Goal: Task Accomplishment & Management: Use online tool/utility

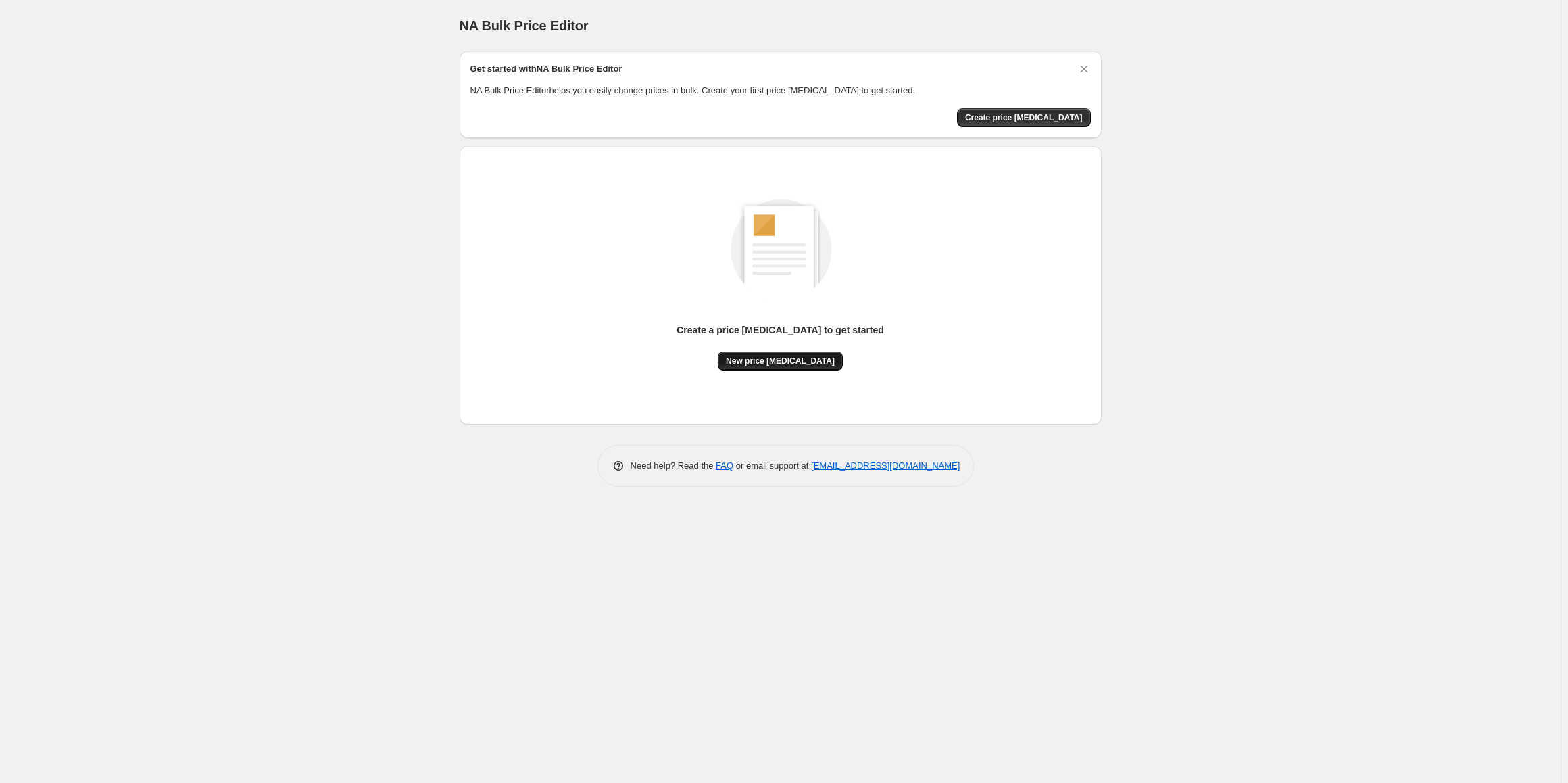
click at [754, 352] on button "New price change job" at bounding box center [780, 361] width 125 height 19
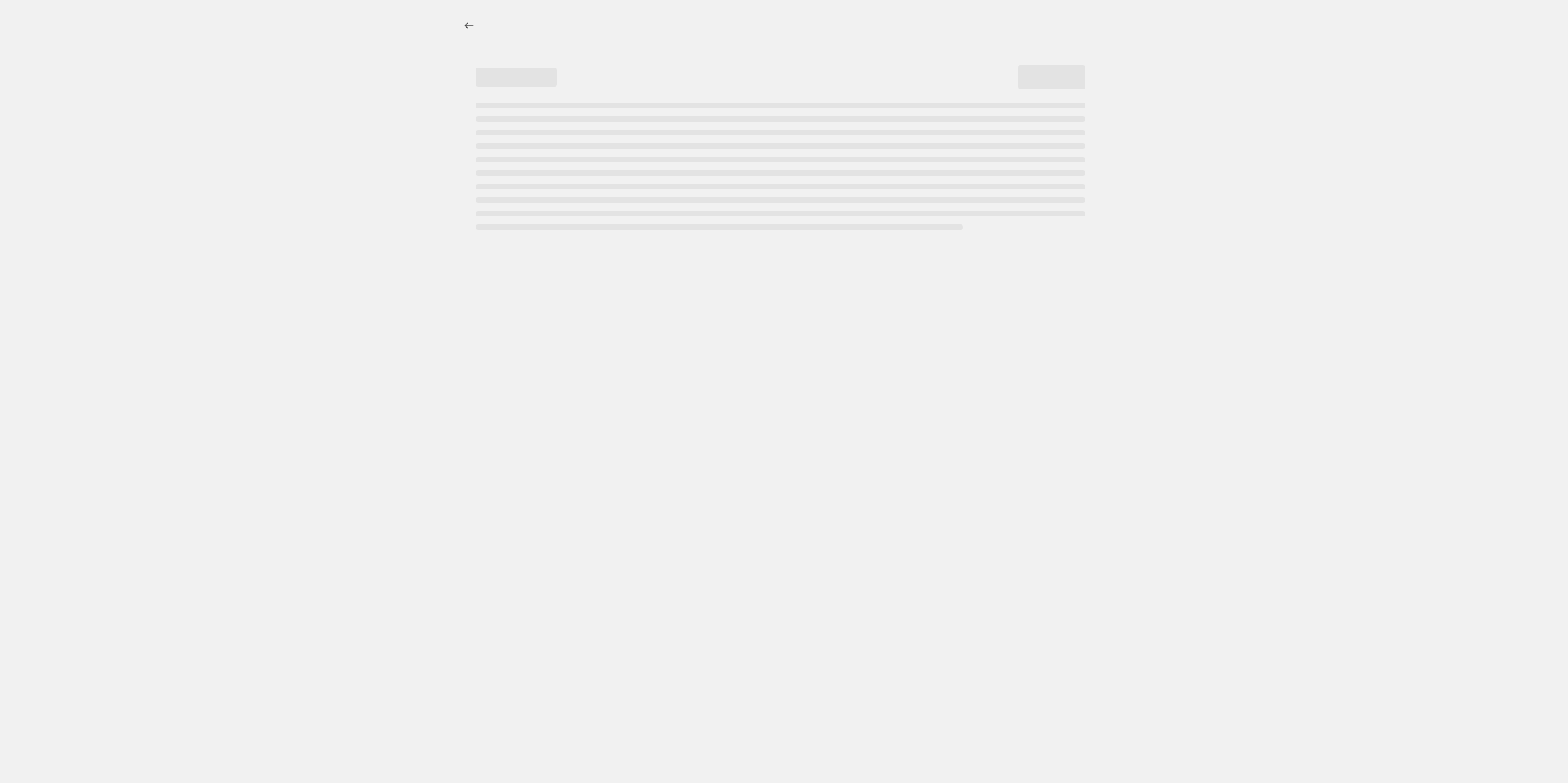
select select "percentage"
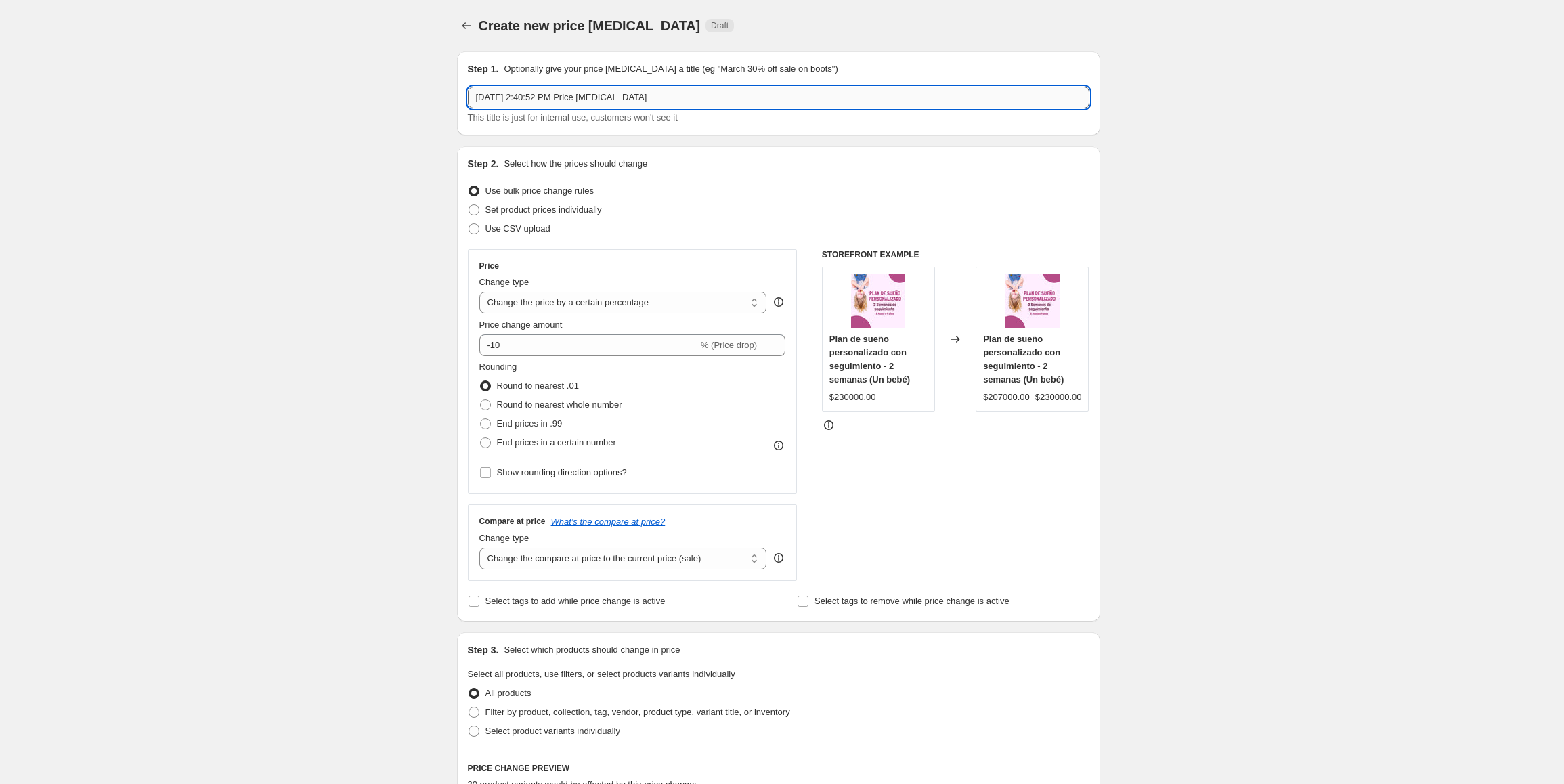
click at [647, 98] on input "Oct 5, 2025, 2:40:52 PM Price change job" at bounding box center [778, 97] width 622 height 22
type input "Cyber 2025"
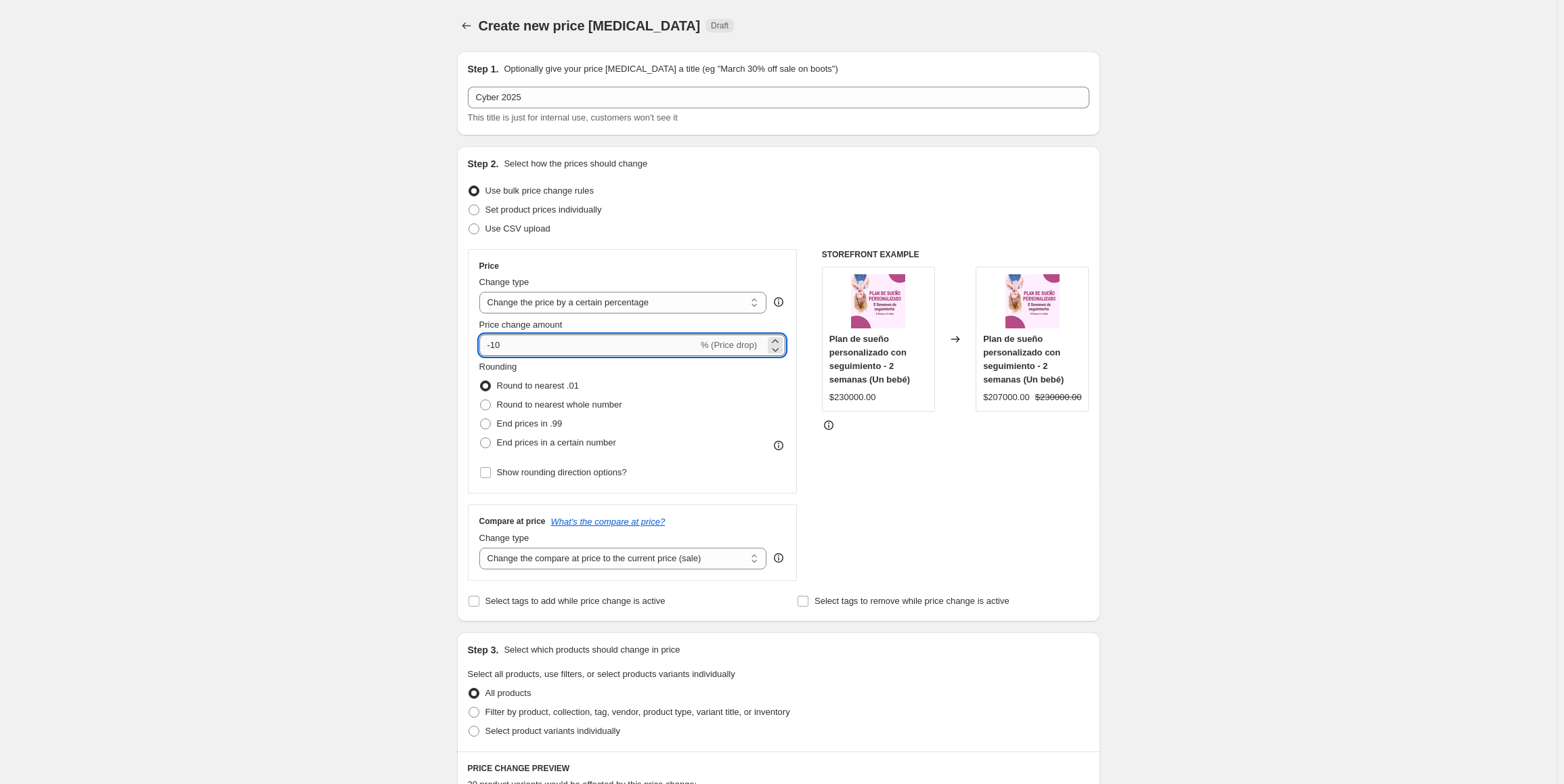
click at [494, 340] on input "-10" at bounding box center [588, 345] width 219 height 22
type input "-20"
click at [550, 407] on span "Round to nearest whole number" at bounding box center [559, 404] width 125 height 10
click at [481, 400] on input "Round to nearest whole number" at bounding box center [480, 399] width 1 height 1
radio input "true"
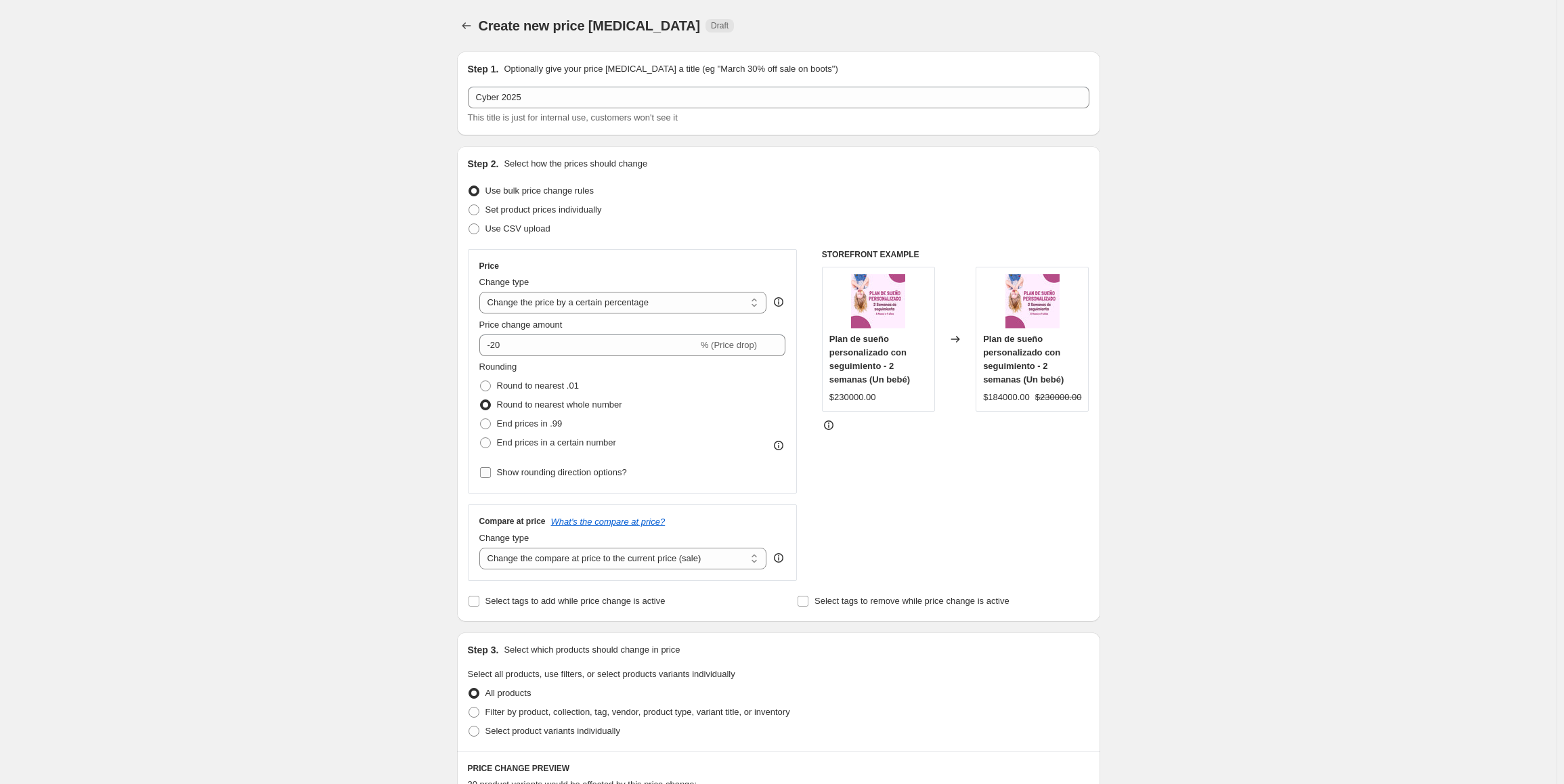
click at [525, 467] on span "Show rounding direction options?" at bounding box center [561, 472] width 130 height 10
click at [491, 467] on input "Show rounding direction options?" at bounding box center [485, 472] width 10 height 10
checkbox input "true"
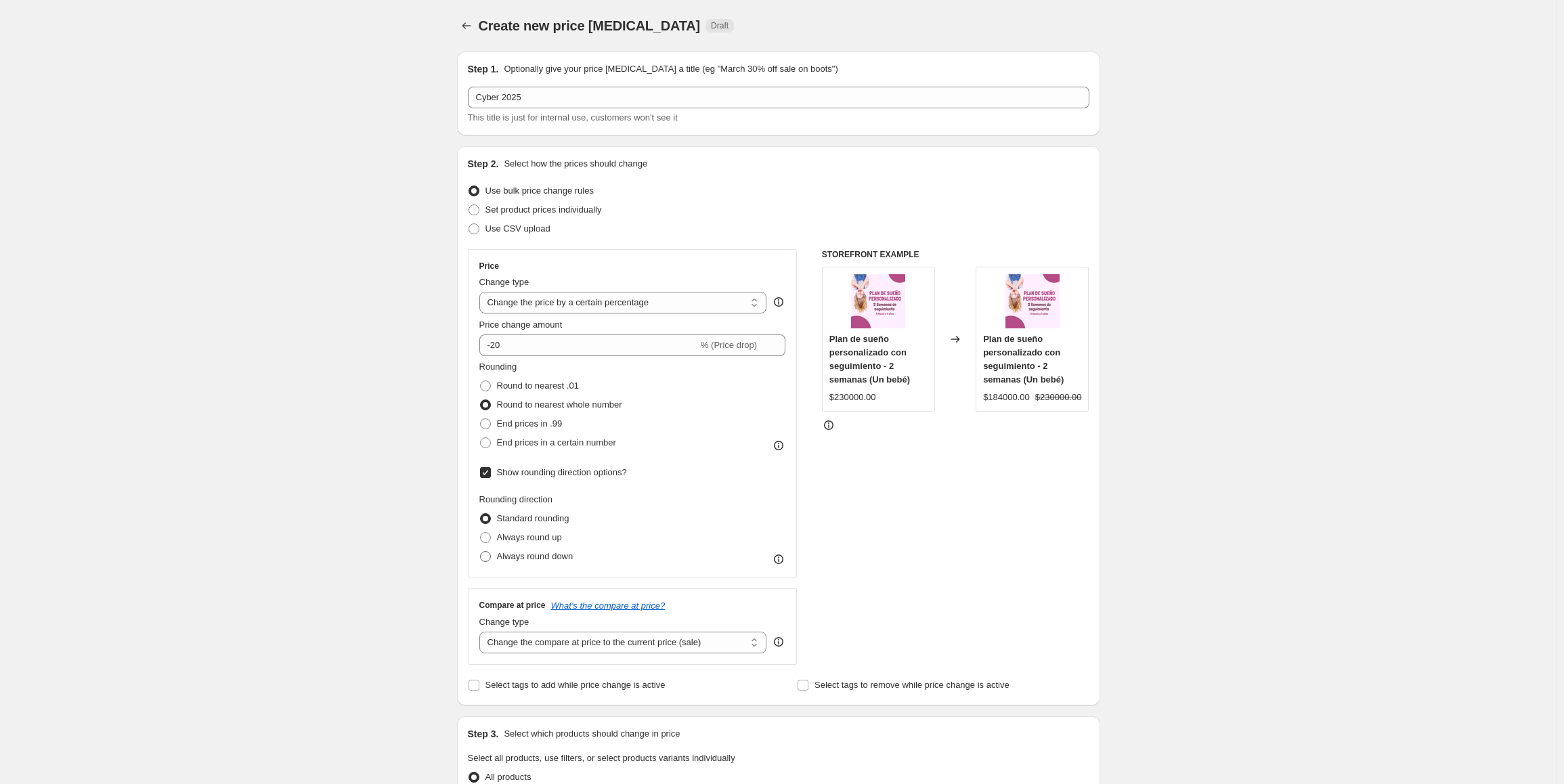
click at [524, 564] on label "Always round down" at bounding box center [526, 557] width 94 height 19
click at [481, 552] on input "Always round down" at bounding box center [480, 551] width 1 height 1
radio input "true"
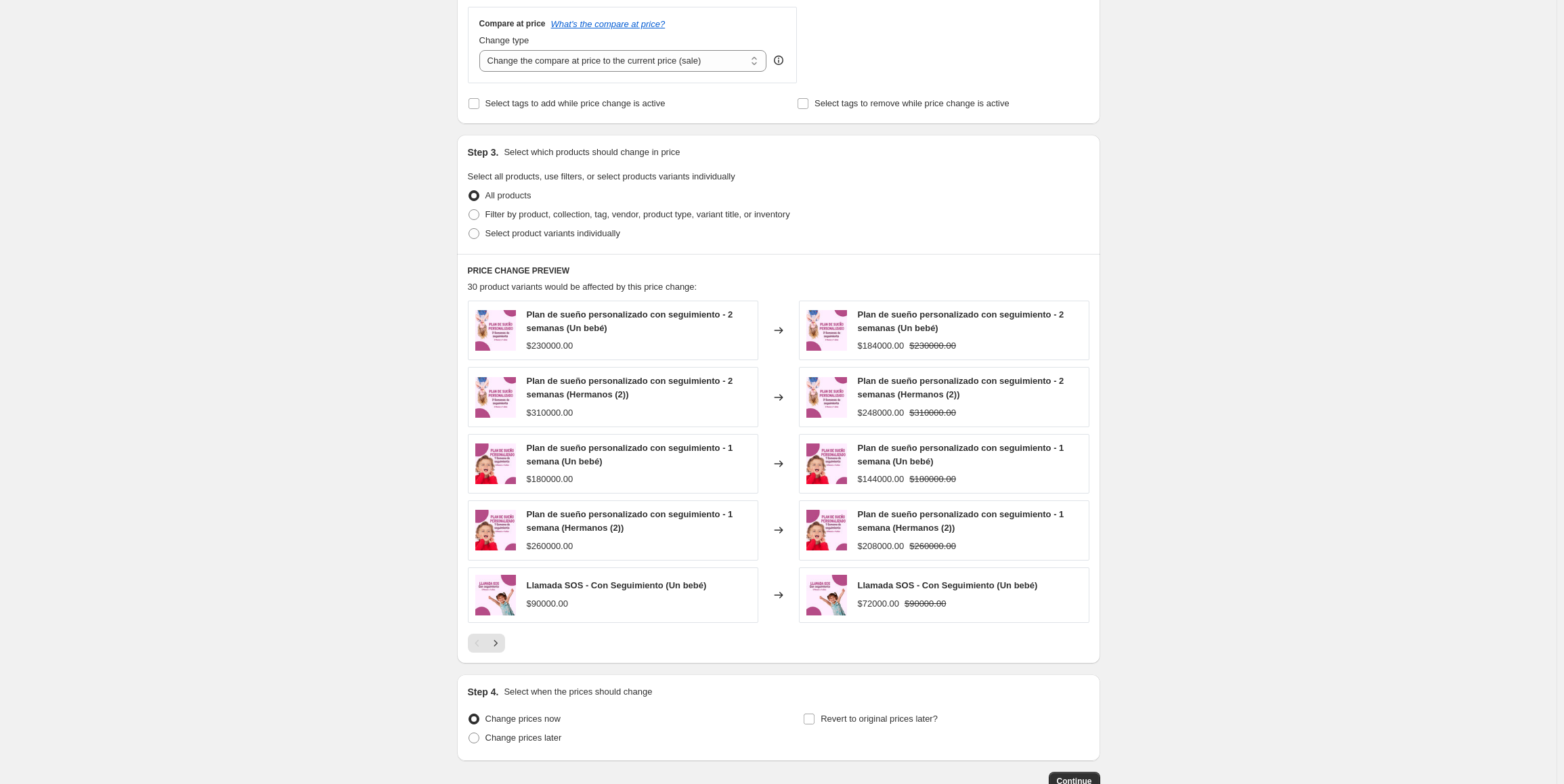
scroll to position [609, 0]
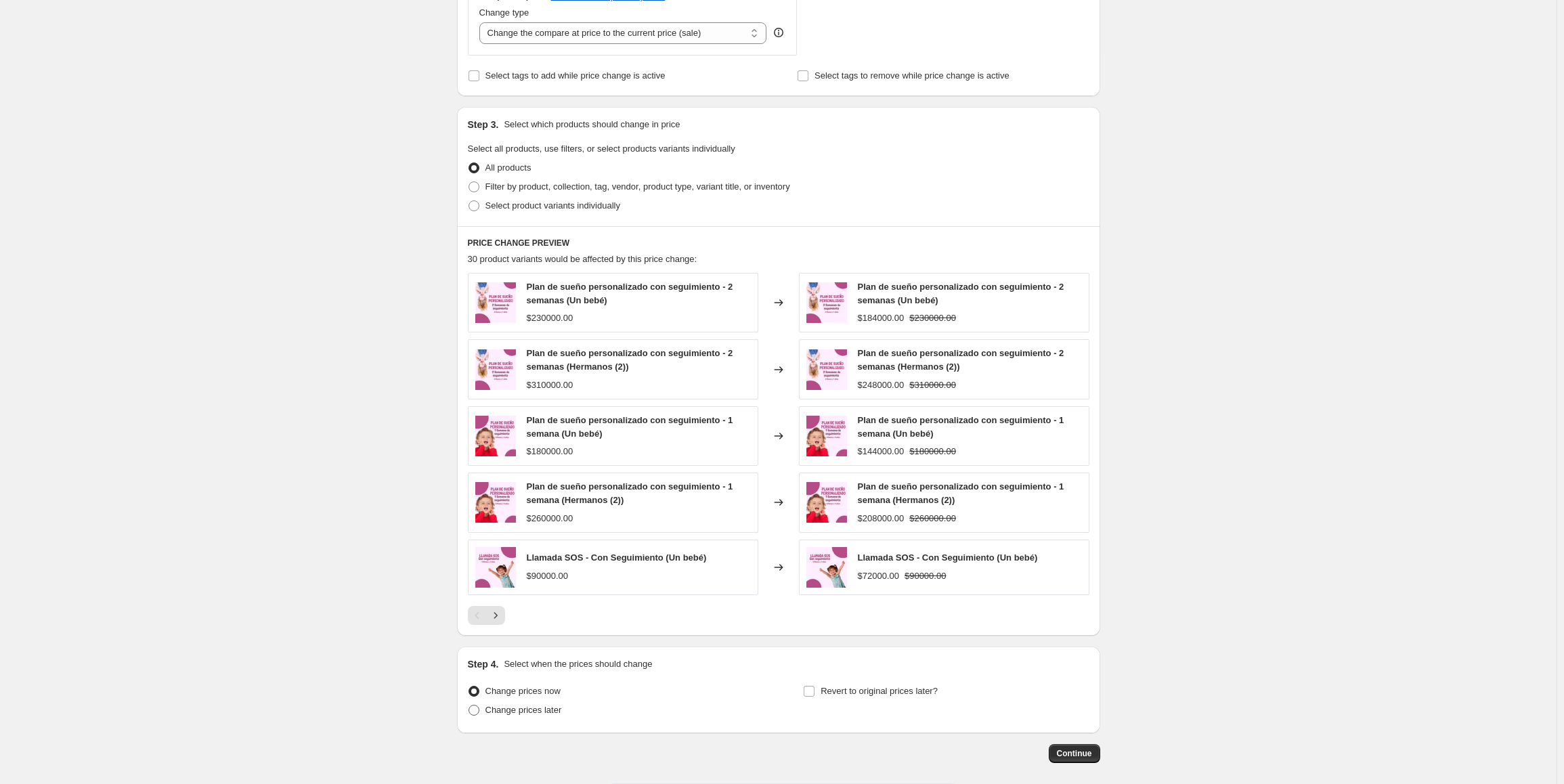
click at [501, 707] on span "Change prices later" at bounding box center [523, 710] width 77 height 10
click at [469, 706] on input "Change prices later" at bounding box center [469, 705] width 1 height 1
radio input "true"
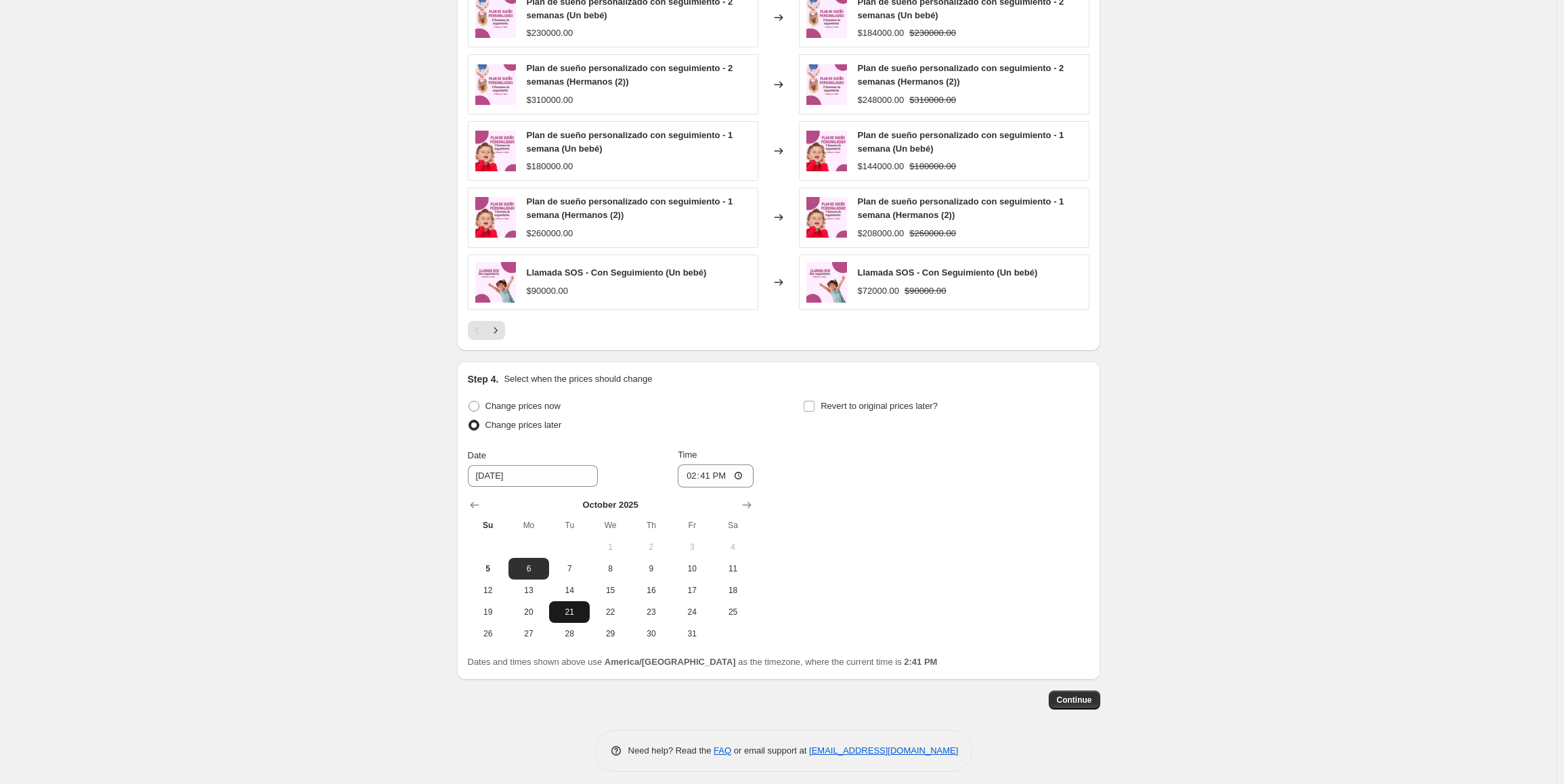
scroll to position [903, 0]
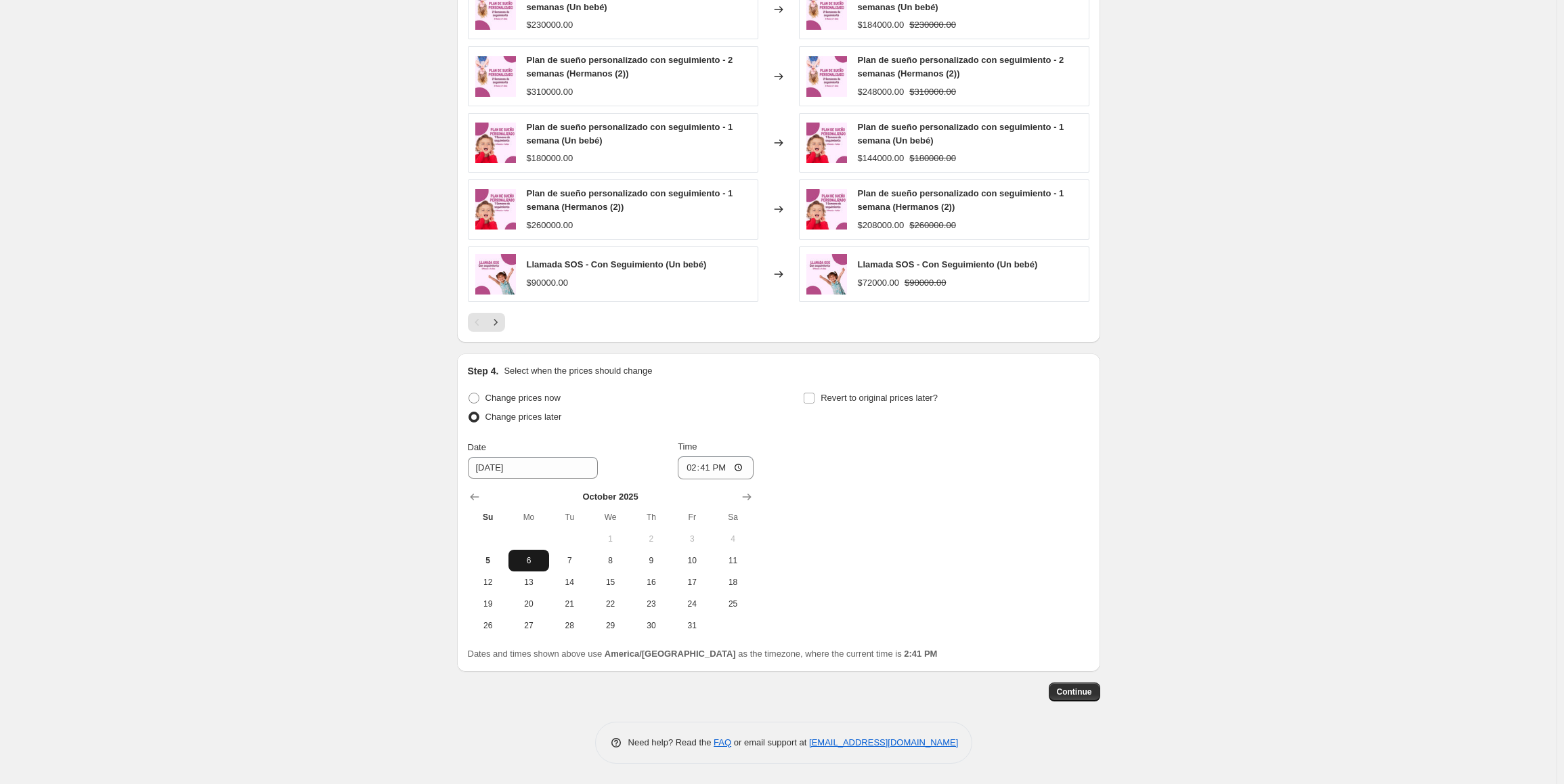
click at [533, 561] on span "6" at bounding box center [528, 560] width 30 height 10
click at [491, 558] on span "5" at bounding box center [488, 560] width 30 height 10
type input "10/5/2025"
click at [689, 469] on input "14:41" at bounding box center [715, 468] width 76 height 23
type input "23:59"
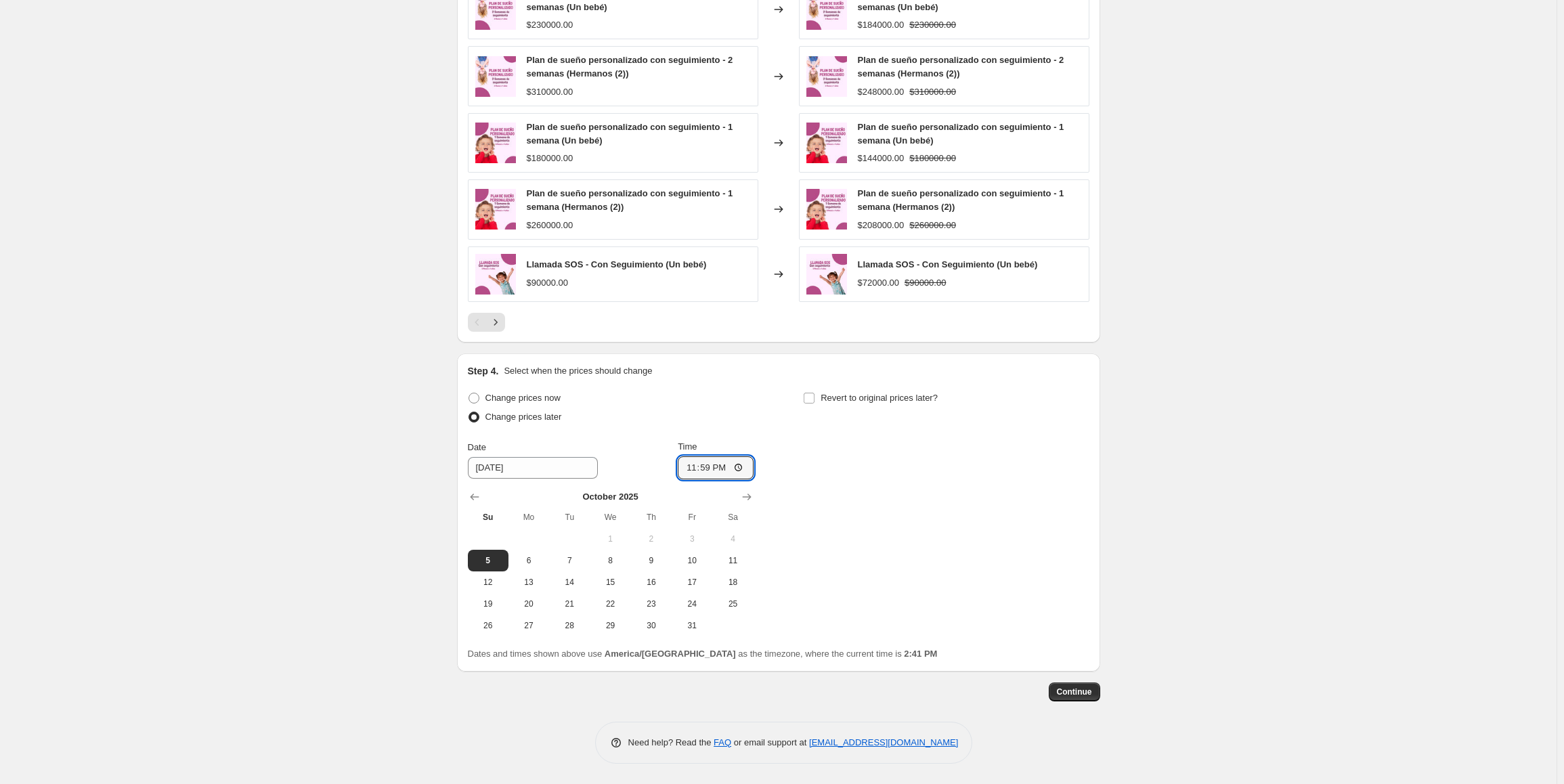
click at [941, 465] on div "Change prices now Change prices later Date 10/5/2025 Time 23:59 October 2025 Su…" at bounding box center [778, 512] width 622 height 248
click at [846, 398] on span "Revert to original prices later?" at bounding box center [878, 398] width 117 height 10
click at [815, 398] on input "Revert to original prices later?" at bounding box center [808, 398] width 10 height 10
checkbox input "true"
click at [950, 557] on span "8" at bounding box center [945, 560] width 30 height 10
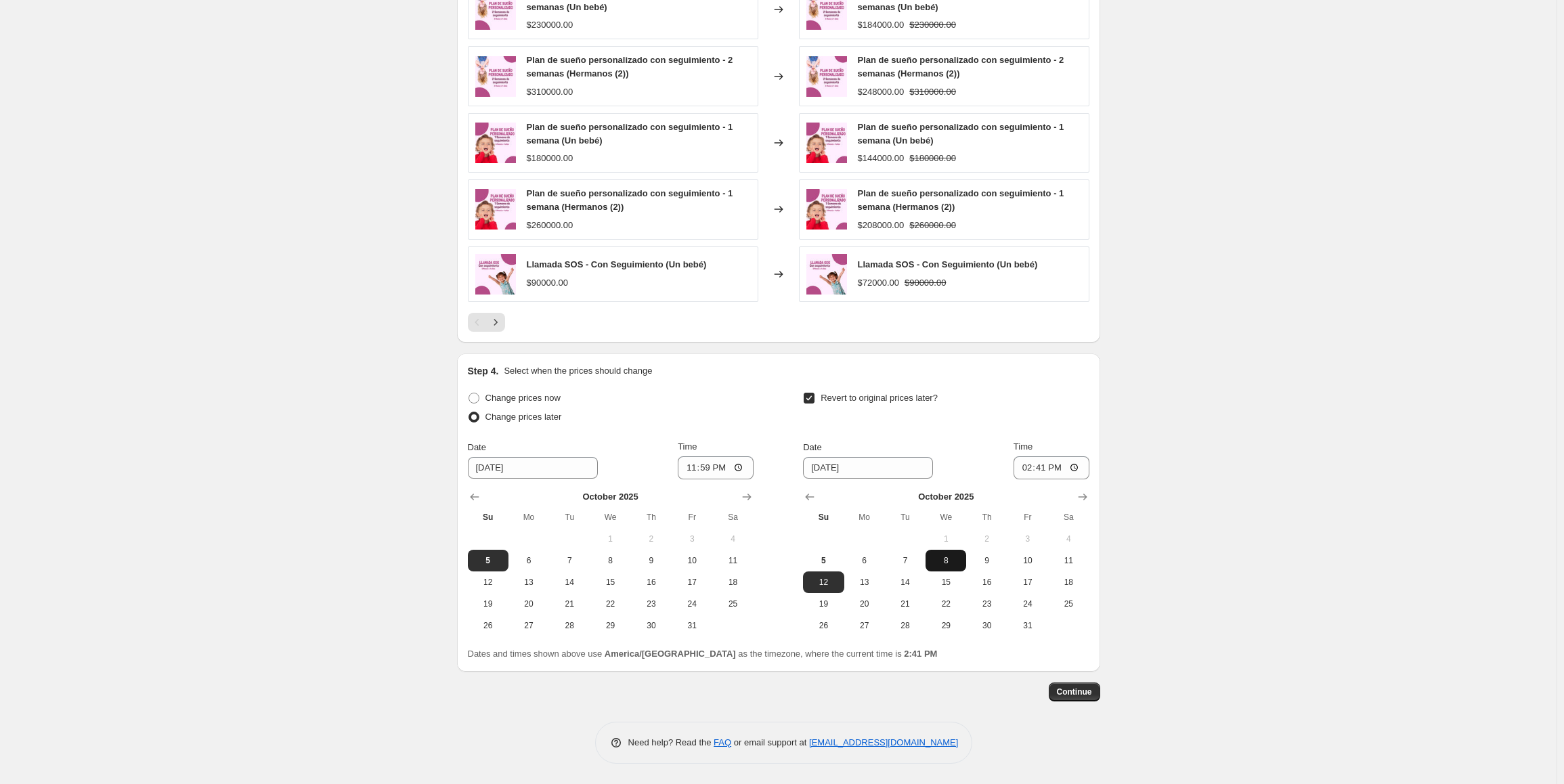
type input "10/8/2025"
click at [1025, 468] on input "14:41" at bounding box center [1052, 468] width 76 height 23
type input "23:59"
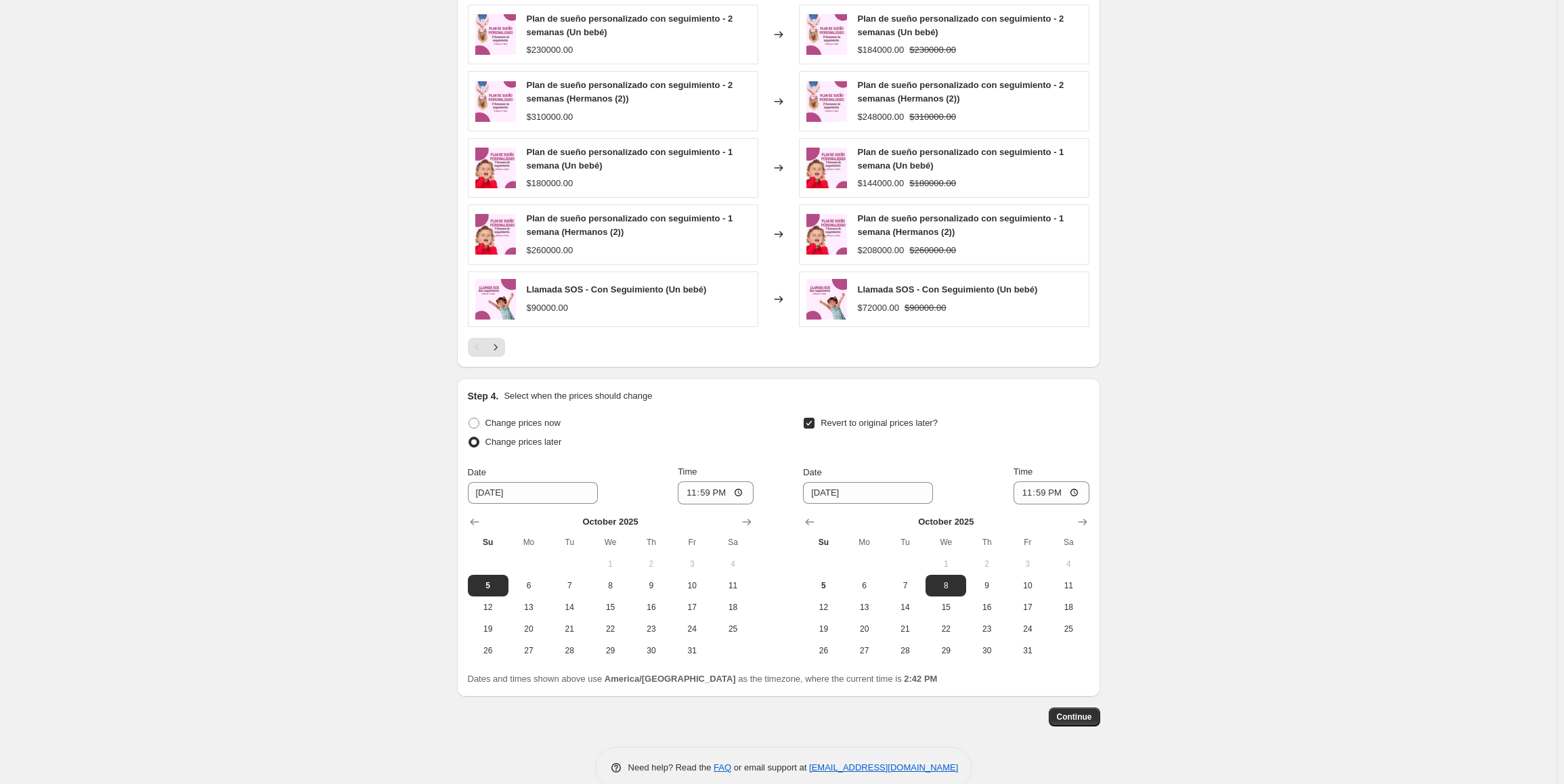
scroll to position [880, 0]
click at [1073, 706] on button "Continue" at bounding box center [1074, 715] width 52 height 19
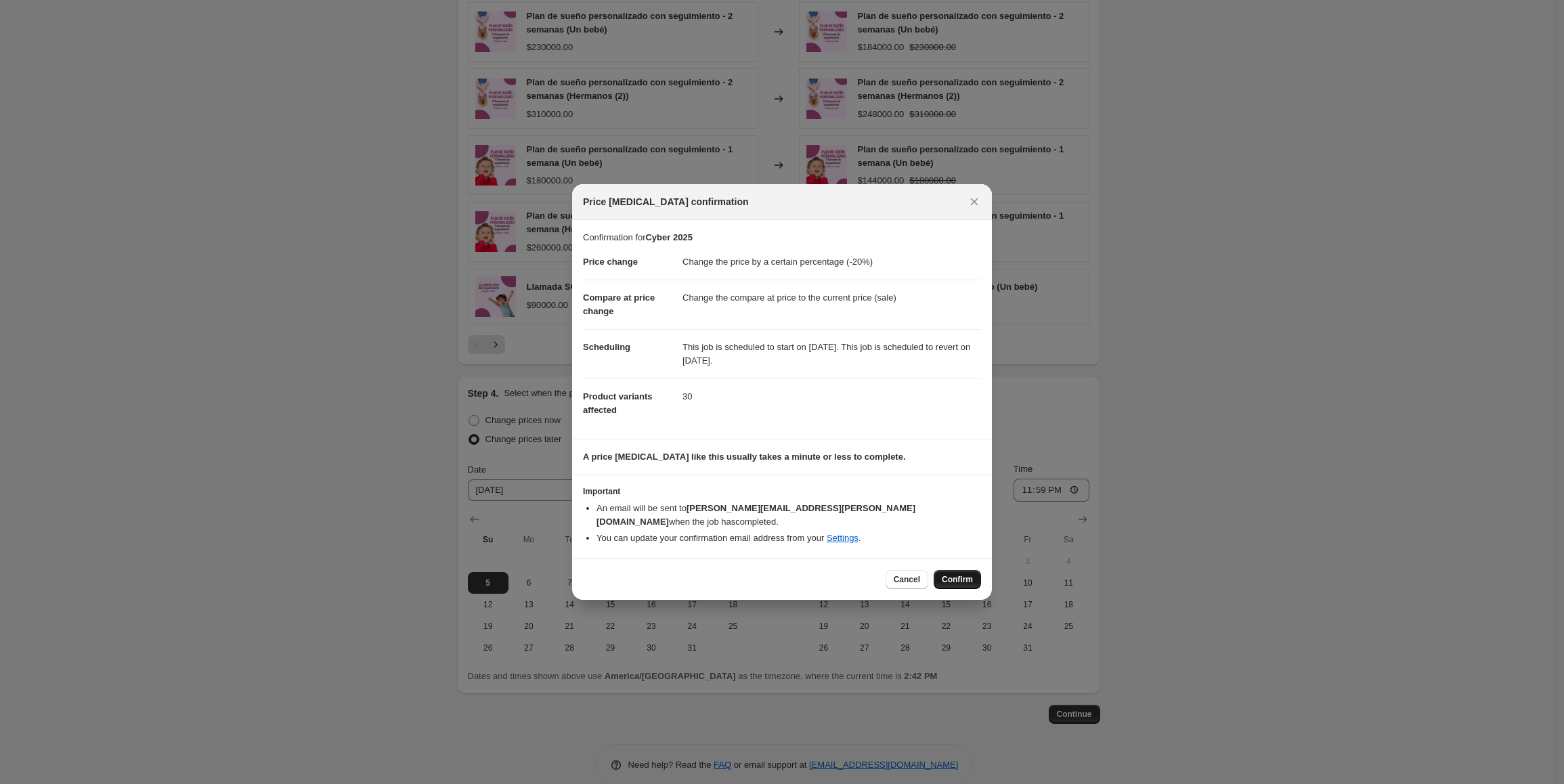
click at [949, 574] on span "Confirm" at bounding box center [957, 579] width 31 height 10
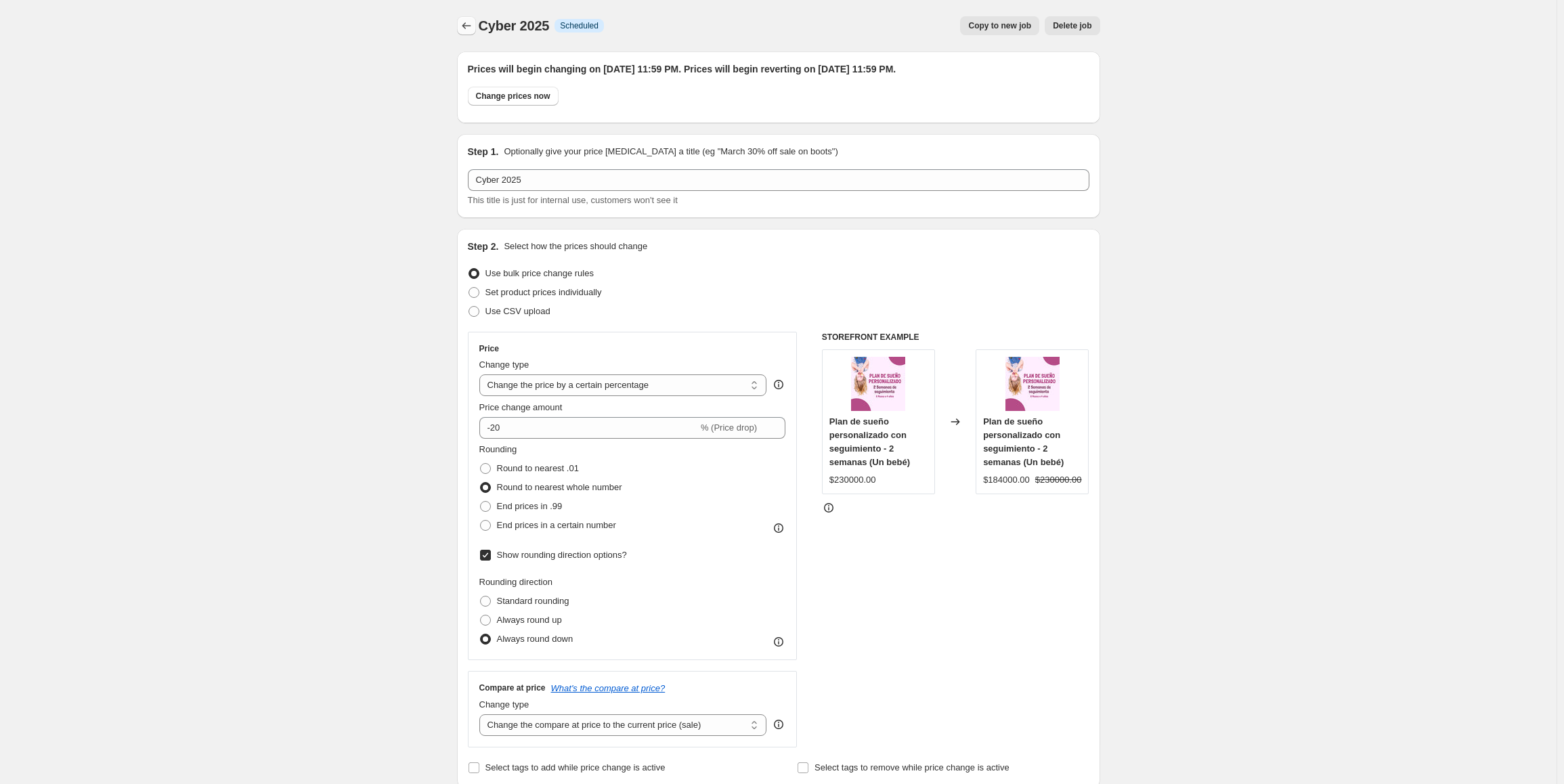
click at [465, 19] on icon "Price change jobs" at bounding box center [466, 26] width 14 height 14
